Goal: Task Accomplishment & Management: Use online tool/utility

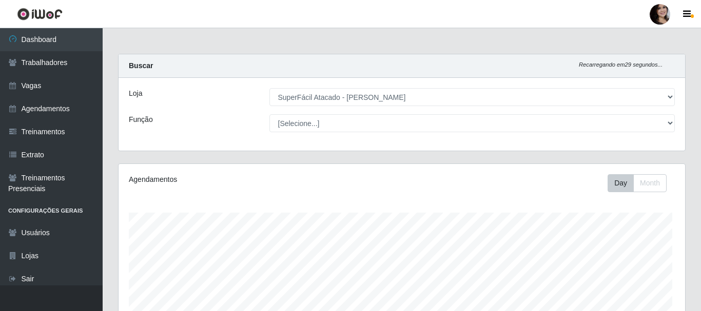
select select "399"
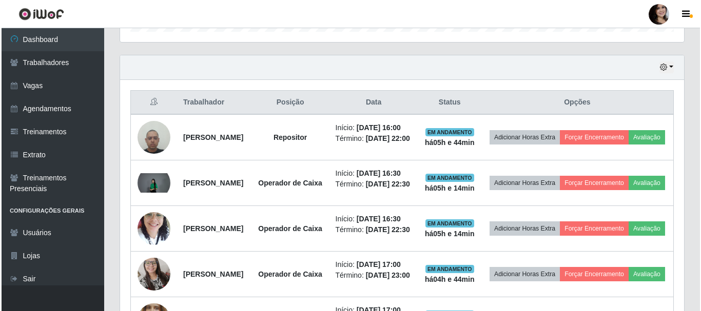
scroll to position [359, 0]
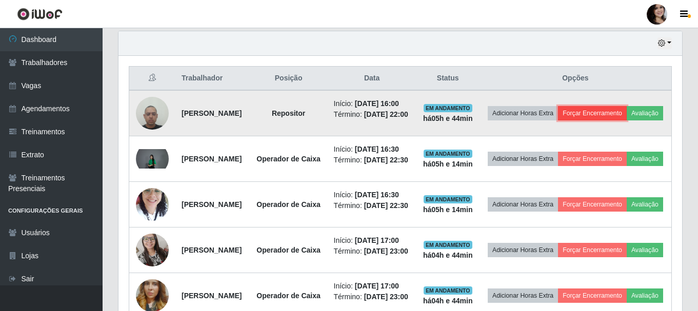
click at [611, 116] on button "Forçar Encerramento" at bounding box center [592, 113] width 69 height 14
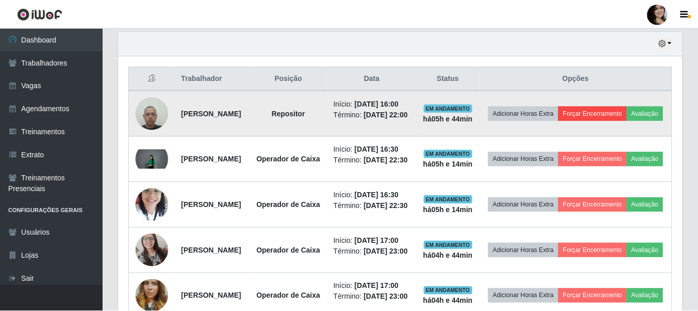
scroll to position [213, 559]
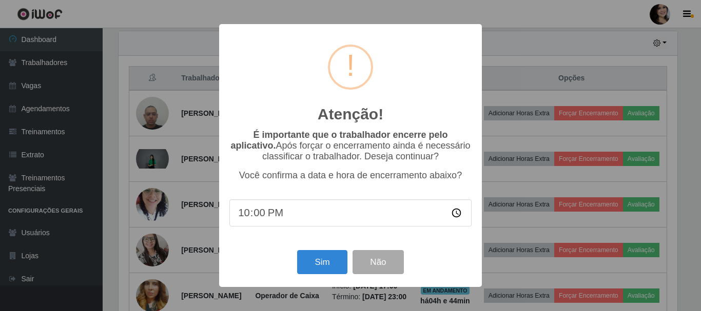
click at [311, 214] on input "22:00" at bounding box center [350, 213] width 242 height 27
click at [245, 213] on input "22:00" at bounding box center [350, 213] width 242 height 27
click at [256, 216] on input "22:00" at bounding box center [350, 213] width 242 height 27
click at [456, 220] on input "22:00" at bounding box center [350, 213] width 242 height 27
type input "21:45"
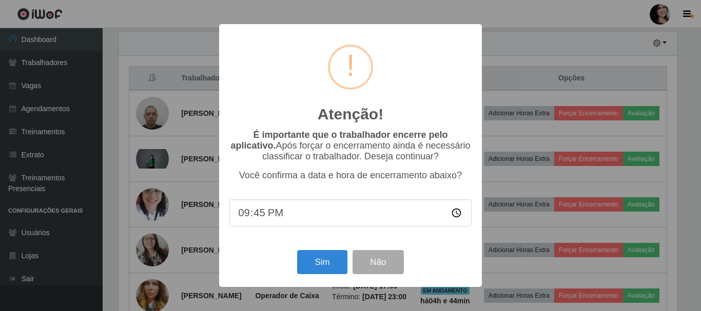
click at [423, 235] on div "É importante que o trabalhador encerre pelo aplicativo. Após forçar o encerrame…" at bounding box center [350, 184] width 242 height 108
click at [319, 263] on button "Sim" at bounding box center [322, 262] width 50 height 24
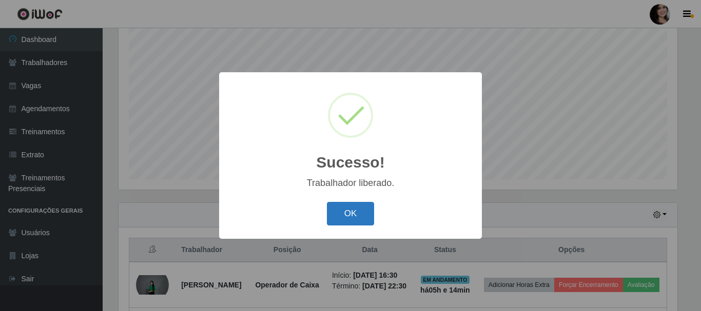
click at [346, 214] on button "OK" at bounding box center [351, 214] width 48 height 24
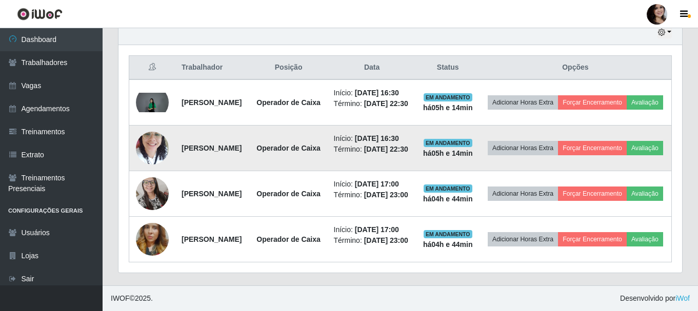
scroll to position [444, 0]
